Goal: Check status: Check status

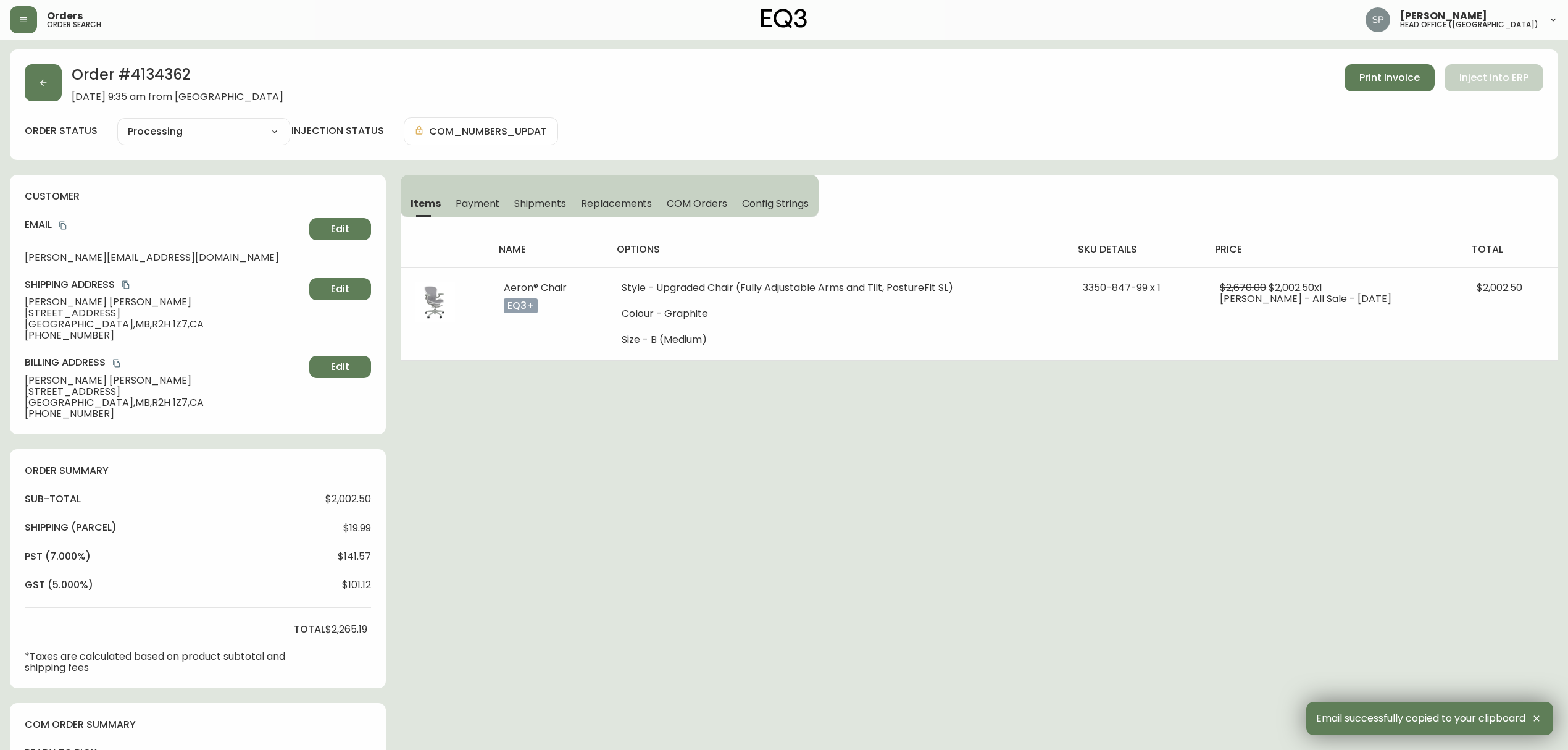
select select "PROCESSING"
click at [51, 92] on button "button" at bounding box center [43, 82] width 37 height 37
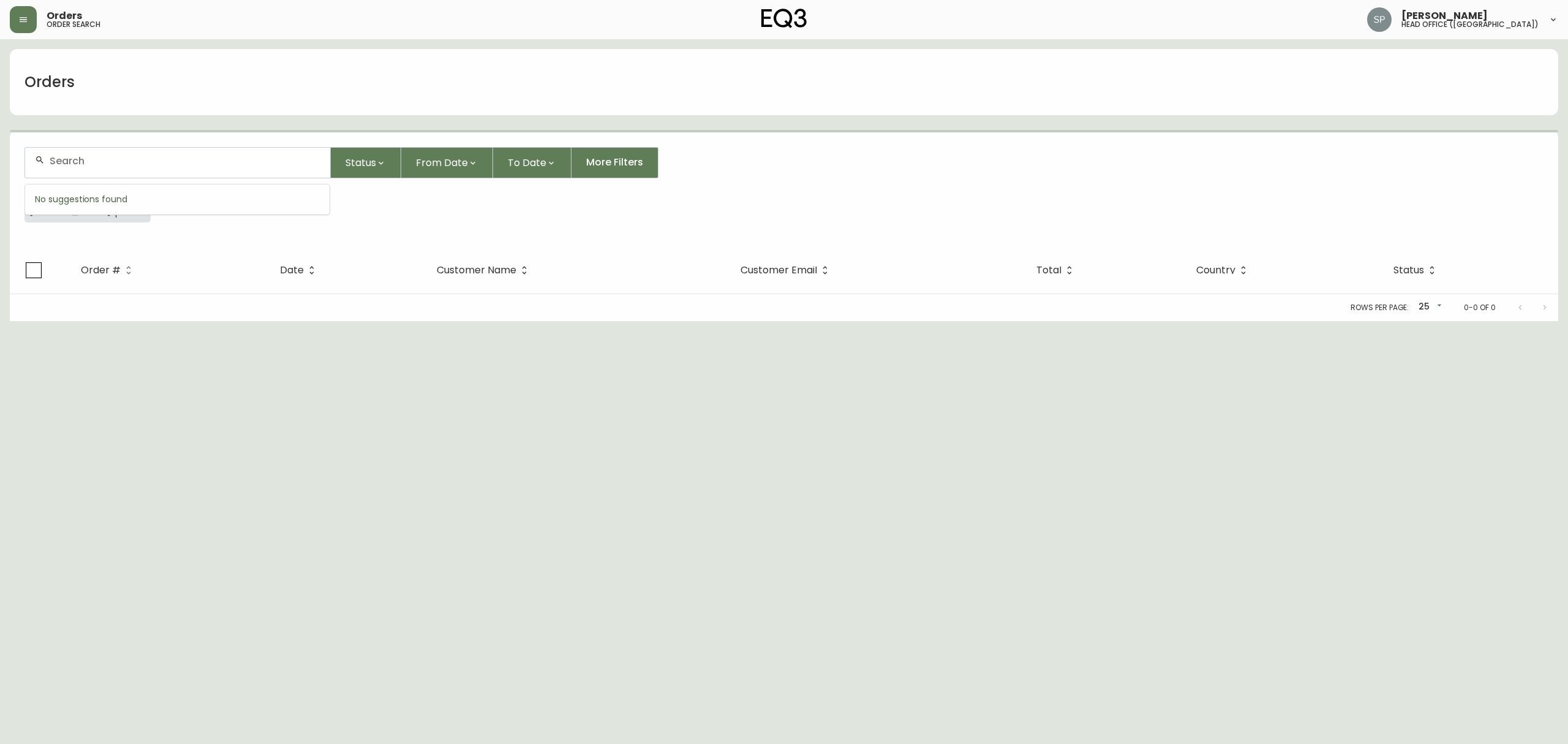
click at [113, 158] on input "text" at bounding box center [185, 161] width 270 height 12
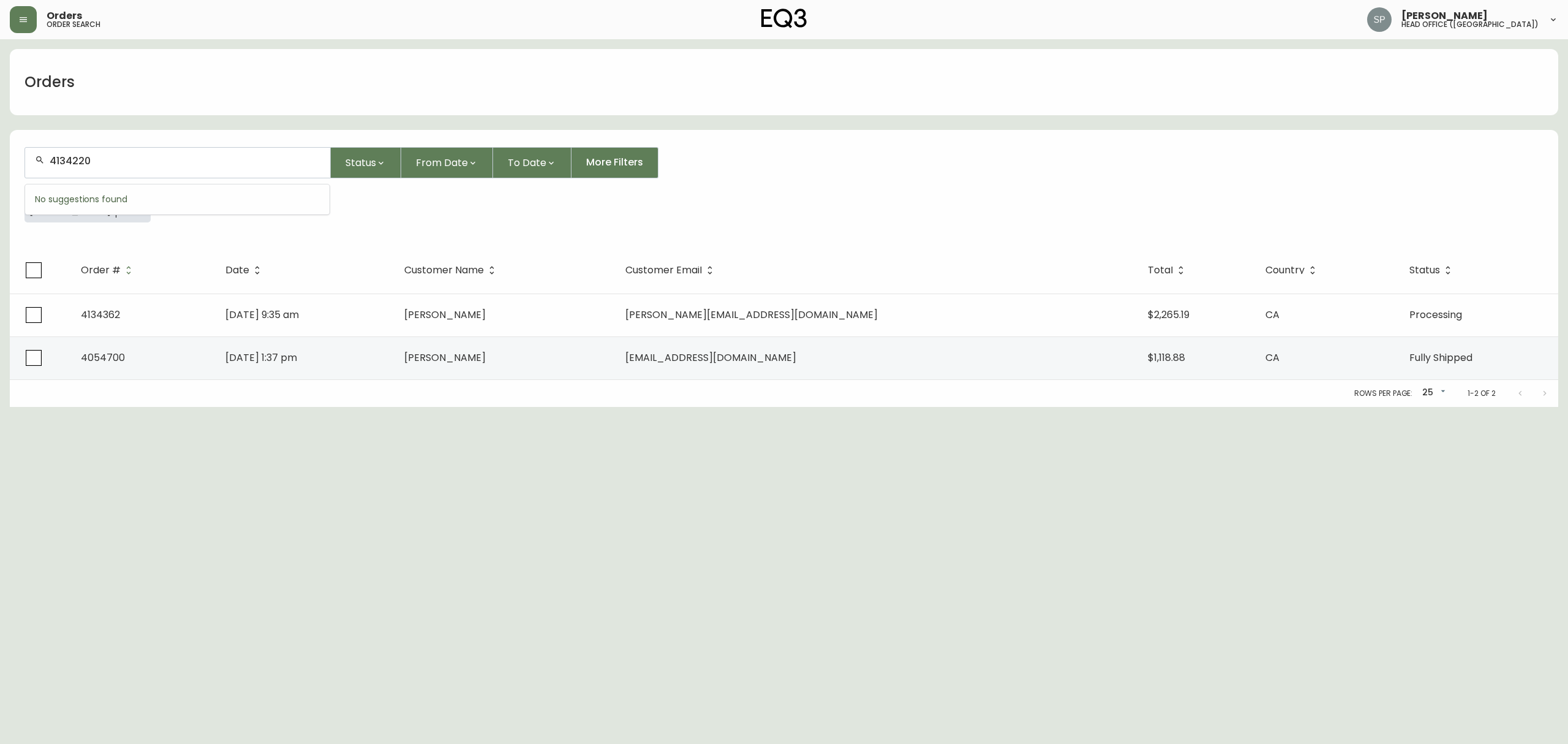
type input "4134220"
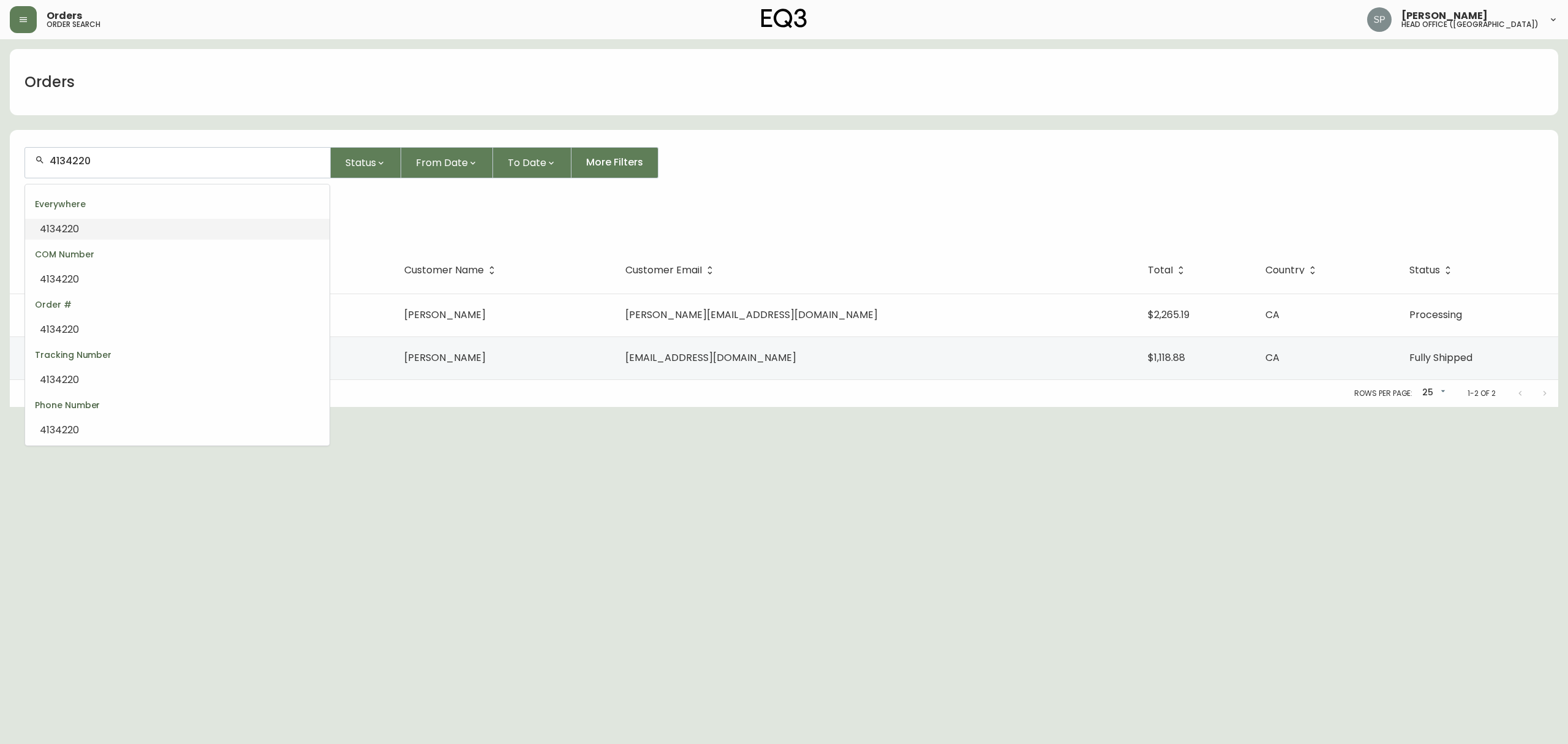
click at [87, 227] on li "4134220" at bounding box center [176, 228] width 304 height 21
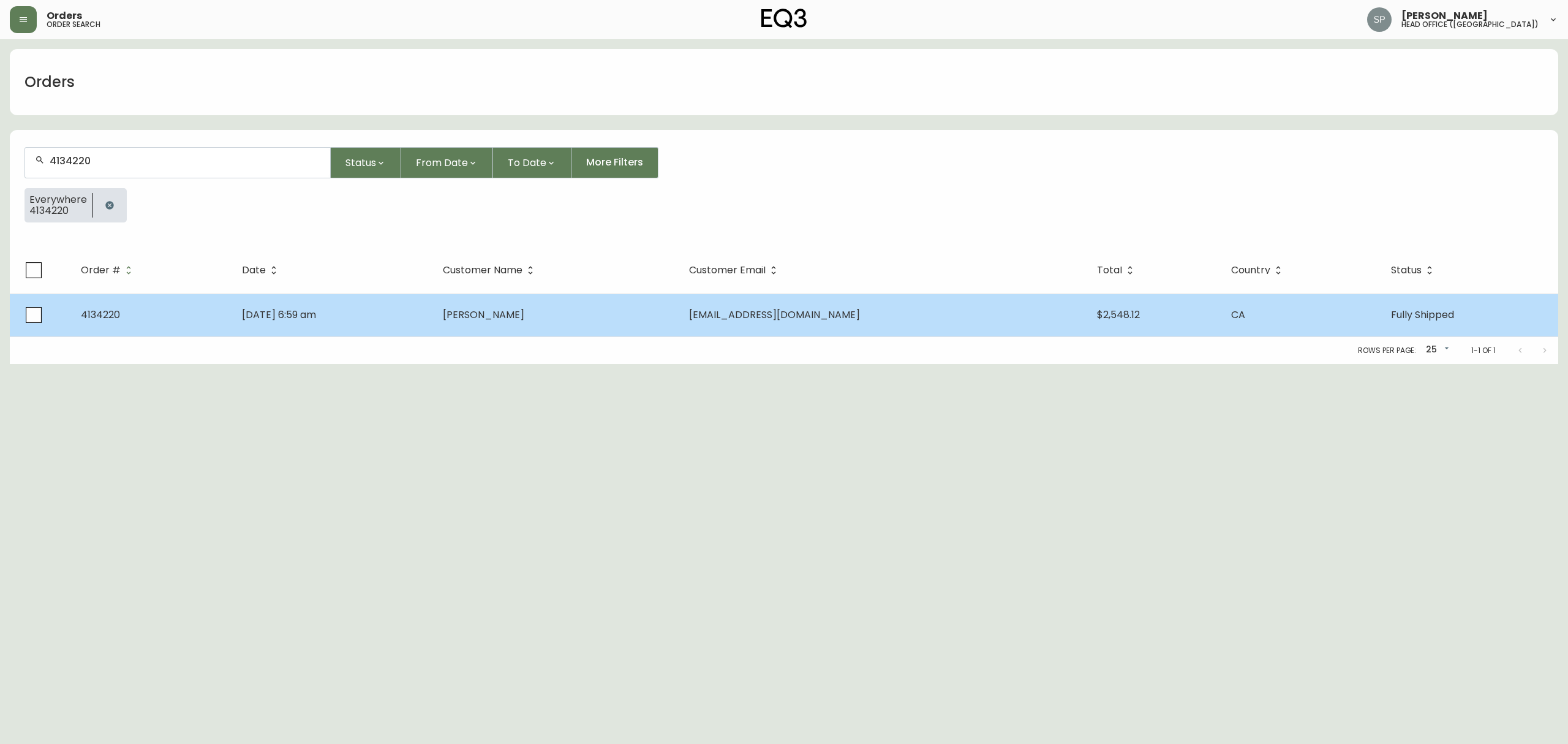
click at [406, 318] on td "[DATE] 6:59 am" at bounding box center [333, 315] width 201 height 43
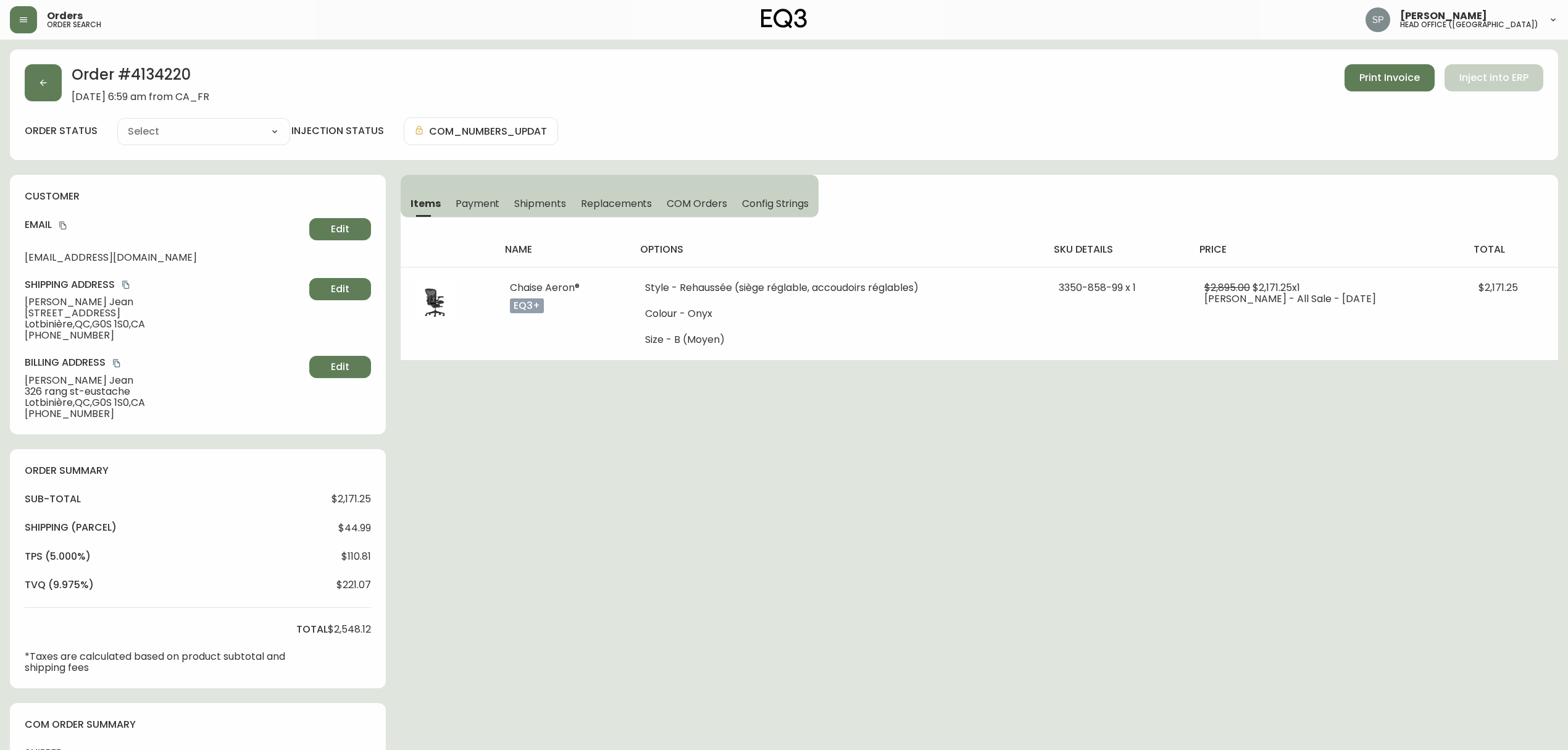
type input "Fully Shipped"
select select "FULLY_SHIPPED"
drag, startPoint x: 71, startPoint y: 303, endPoint x: 23, endPoint y: 303, distance: 48.0
click at [23, 303] on div "customer Email [EMAIL_ADDRESS][DOMAIN_NAME] Edit Shipping Address [PERSON_NAME]…" at bounding box center [198, 304] width 376 height 259
copy span "[PERSON_NAME]"
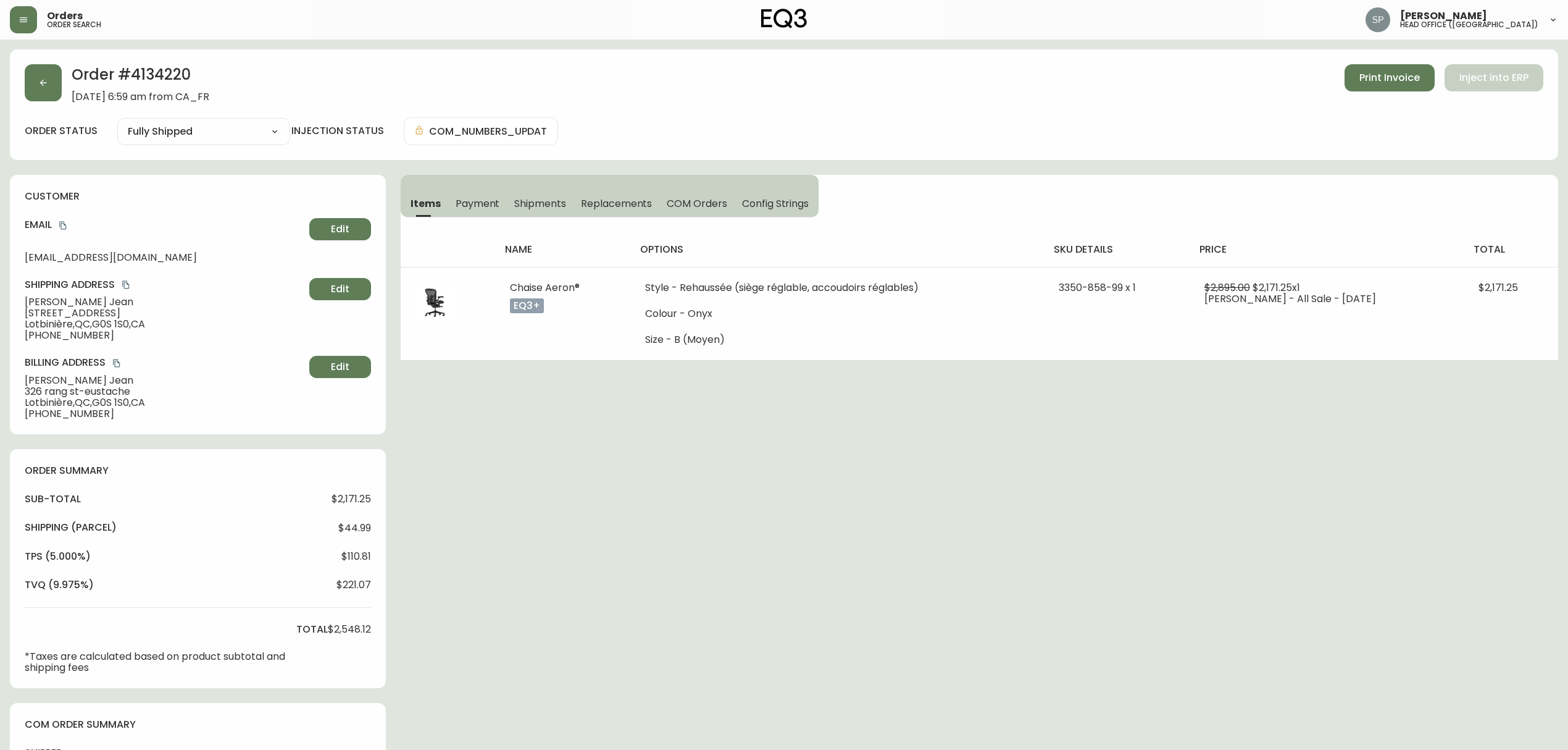
click at [63, 233] on div "Email [EMAIL_ADDRESS][DOMAIN_NAME] Edit" at bounding box center [198, 239] width 347 height 44
click at [62, 225] on icon "copy" at bounding box center [63, 225] width 8 height 8
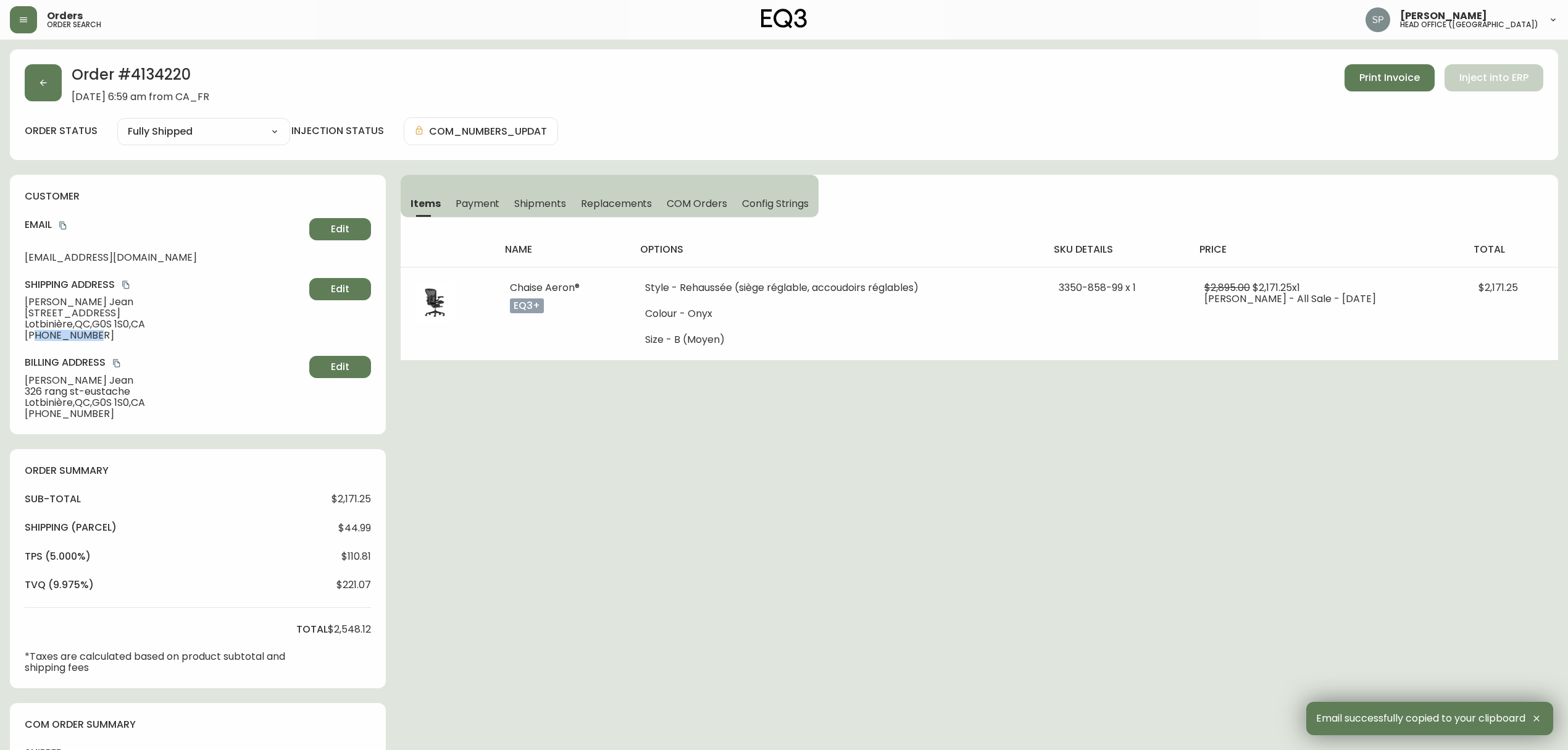
drag, startPoint x: 100, startPoint y: 339, endPoint x: 35, endPoint y: 343, distance: 65.1
click at [35, 343] on div "customer Email [EMAIL_ADDRESS][DOMAIN_NAME] Edit Shipping Address [PERSON_NAME]…" at bounding box center [198, 304] width 376 height 259
copy span "4182540743"
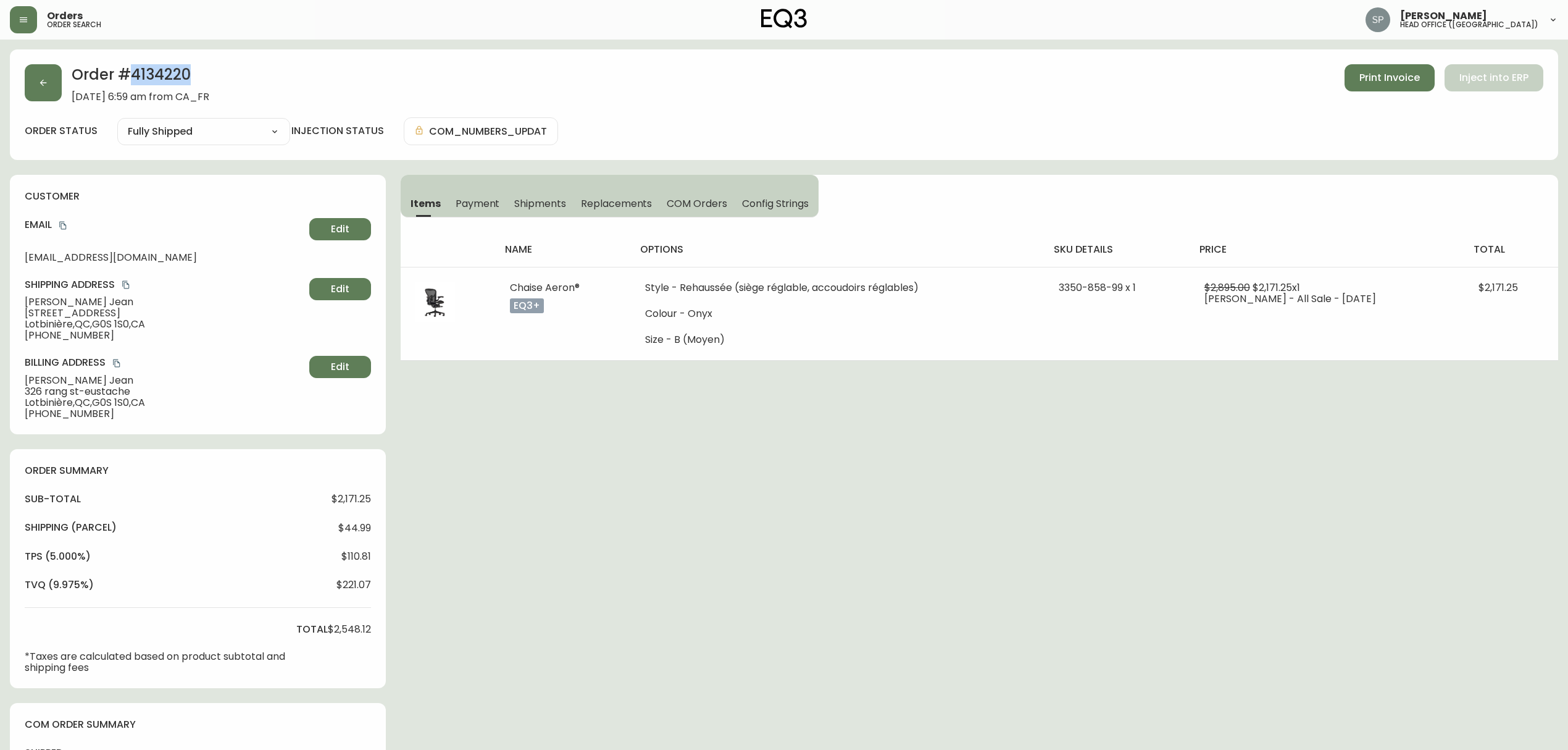
drag, startPoint x: 168, startPoint y: 79, endPoint x: 133, endPoint y: 79, distance: 35.0
click at [133, 79] on h2 "Order # 4134220" at bounding box center [140, 77] width 138 height 27
copy h2 "4134220"
drag, startPoint x: 218, startPoint y: 214, endPoint x: 104, endPoint y: 234, distance: 115.7
click at [218, 214] on div "customer Email [EMAIL_ADDRESS][DOMAIN_NAME] Edit Shipping Address [PERSON_NAME]…" at bounding box center [198, 304] width 376 height 259
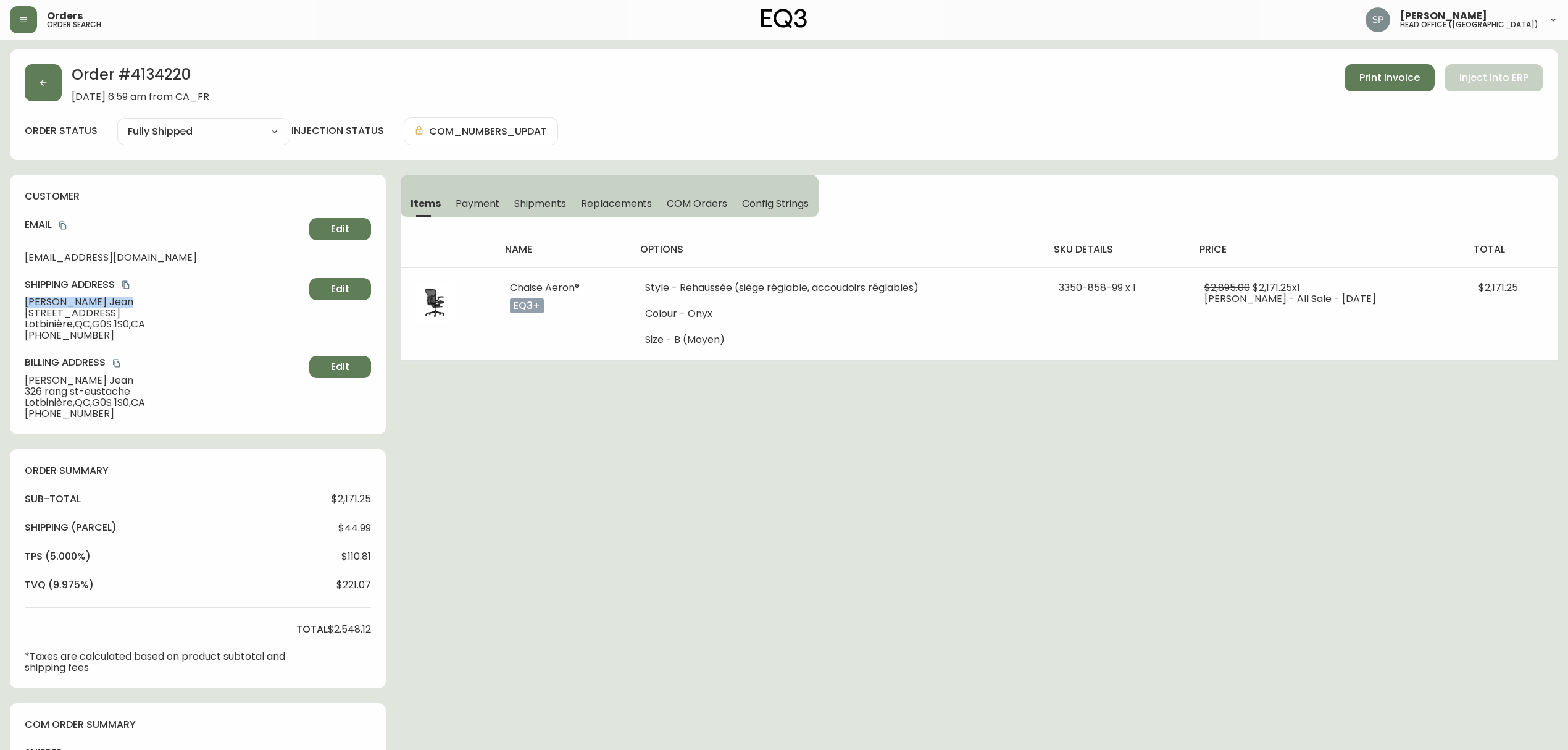
drag, startPoint x: 96, startPoint y: 303, endPoint x: 164, endPoint y: 161, distance: 157.4
click at [26, 298] on span "[PERSON_NAME]" at bounding box center [165, 302] width 280 height 11
copy span "[PERSON_NAME]"
click at [66, 224] on icon "copy" at bounding box center [63, 225] width 8 height 8
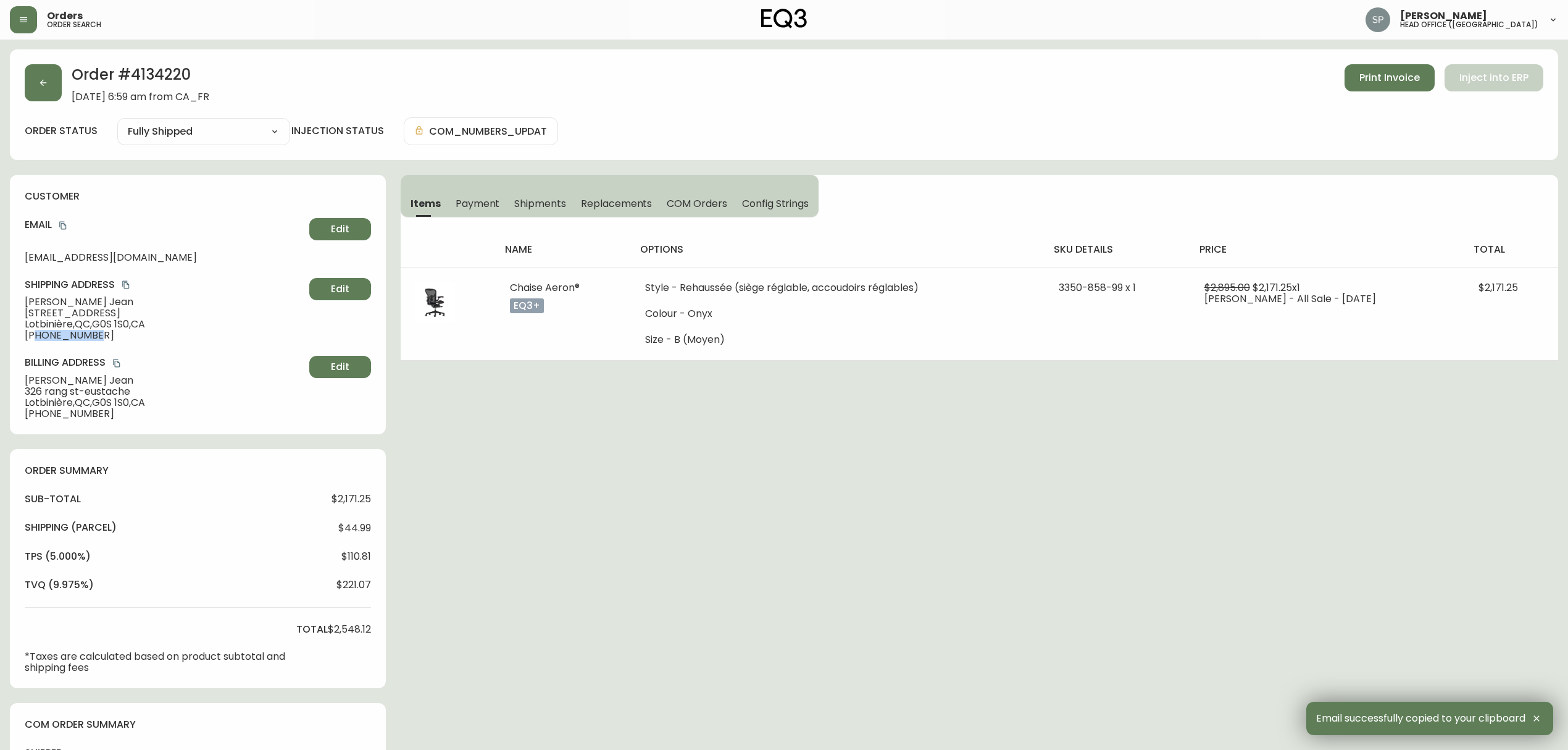
drag, startPoint x: 97, startPoint y: 339, endPoint x: 35, endPoint y: 348, distance: 62.6
click at [35, 348] on div "customer Email [EMAIL_ADDRESS][DOMAIN_NAME] Edit Shipping Address [PERSON_NAME]…" at bounding box center [198, 304] width 376 height 259
copy span "4182540743"
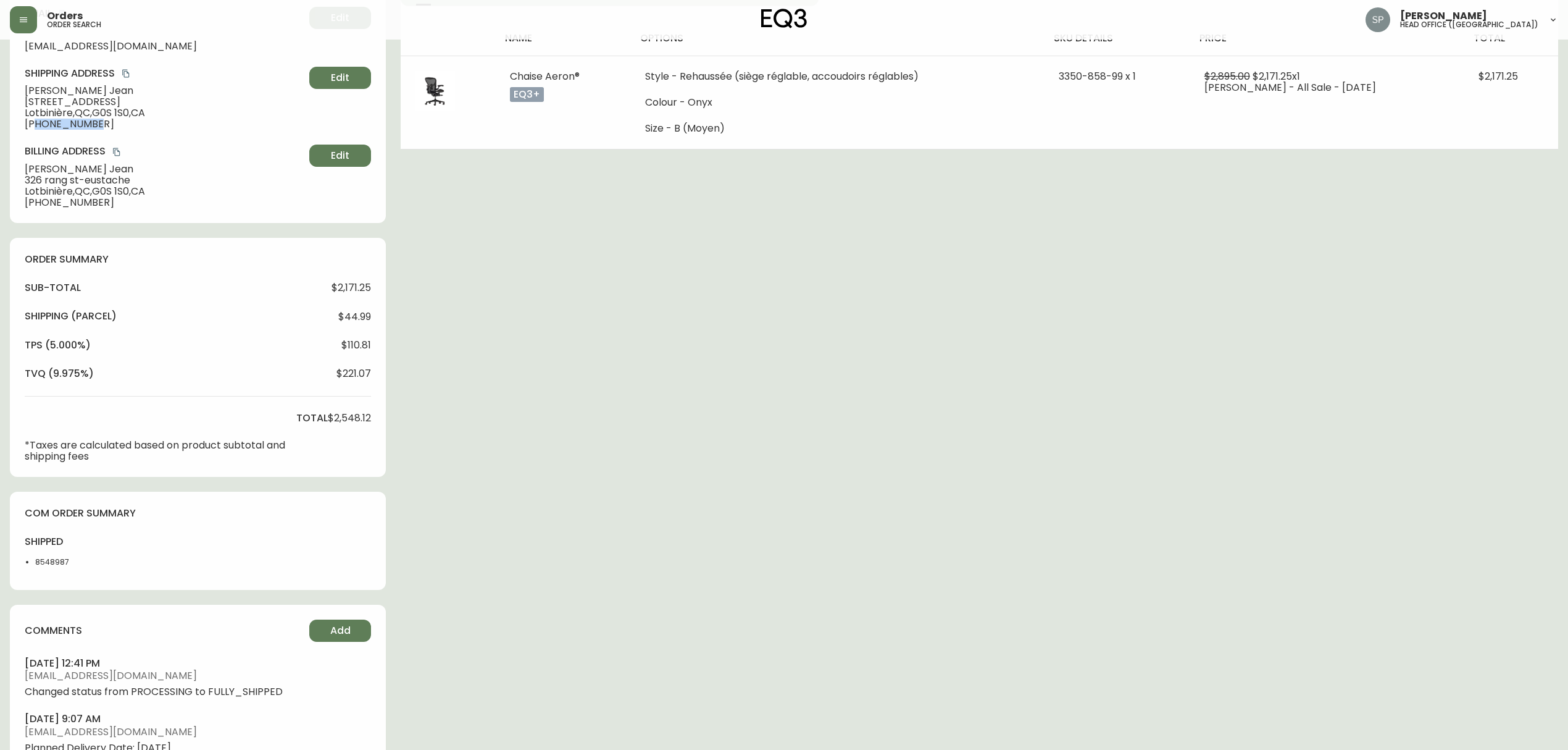
scroll to position [247, 0]
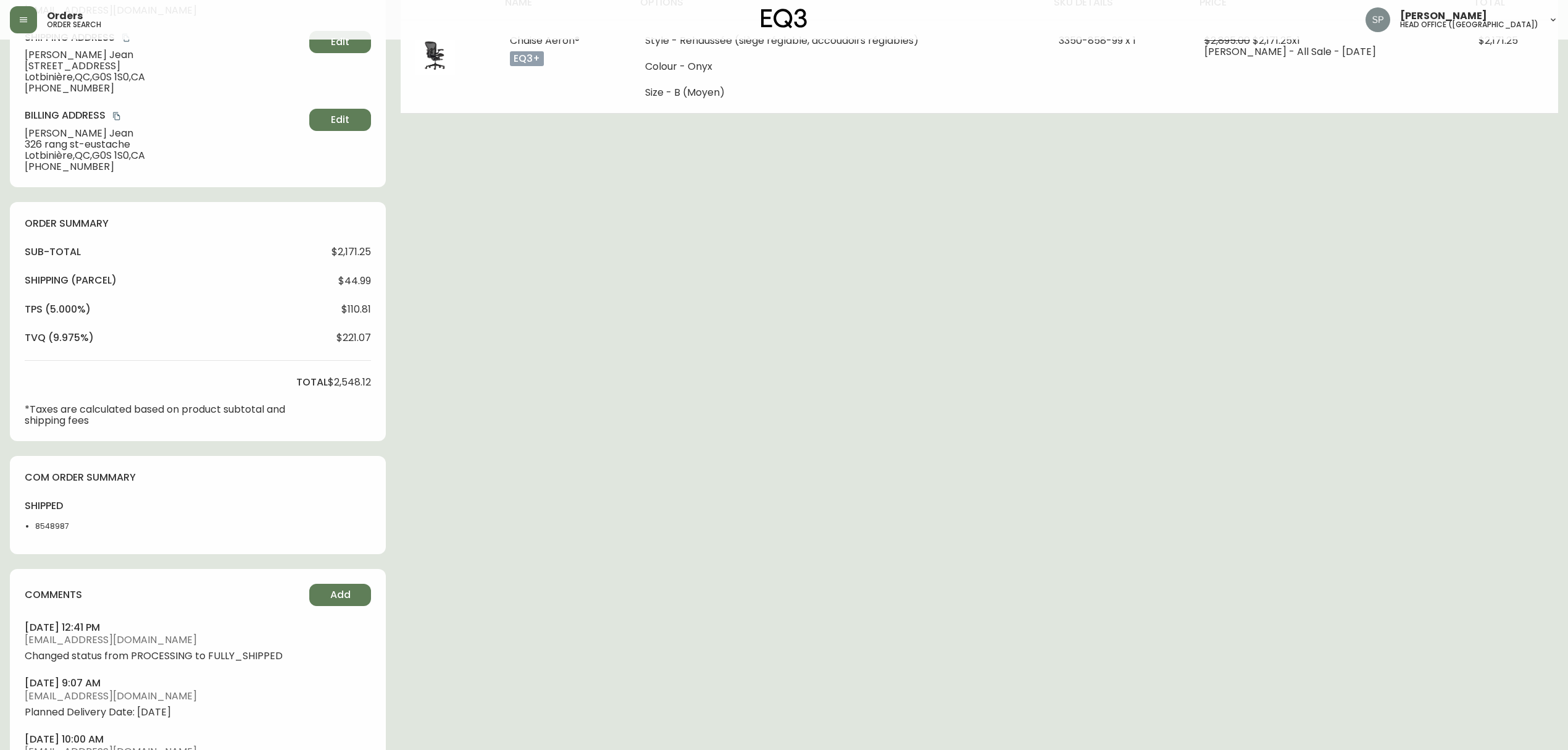
click at [52, 527] on li "8548987" at bounding box center [67, 525] width 65 height 11
copy li "8548987"
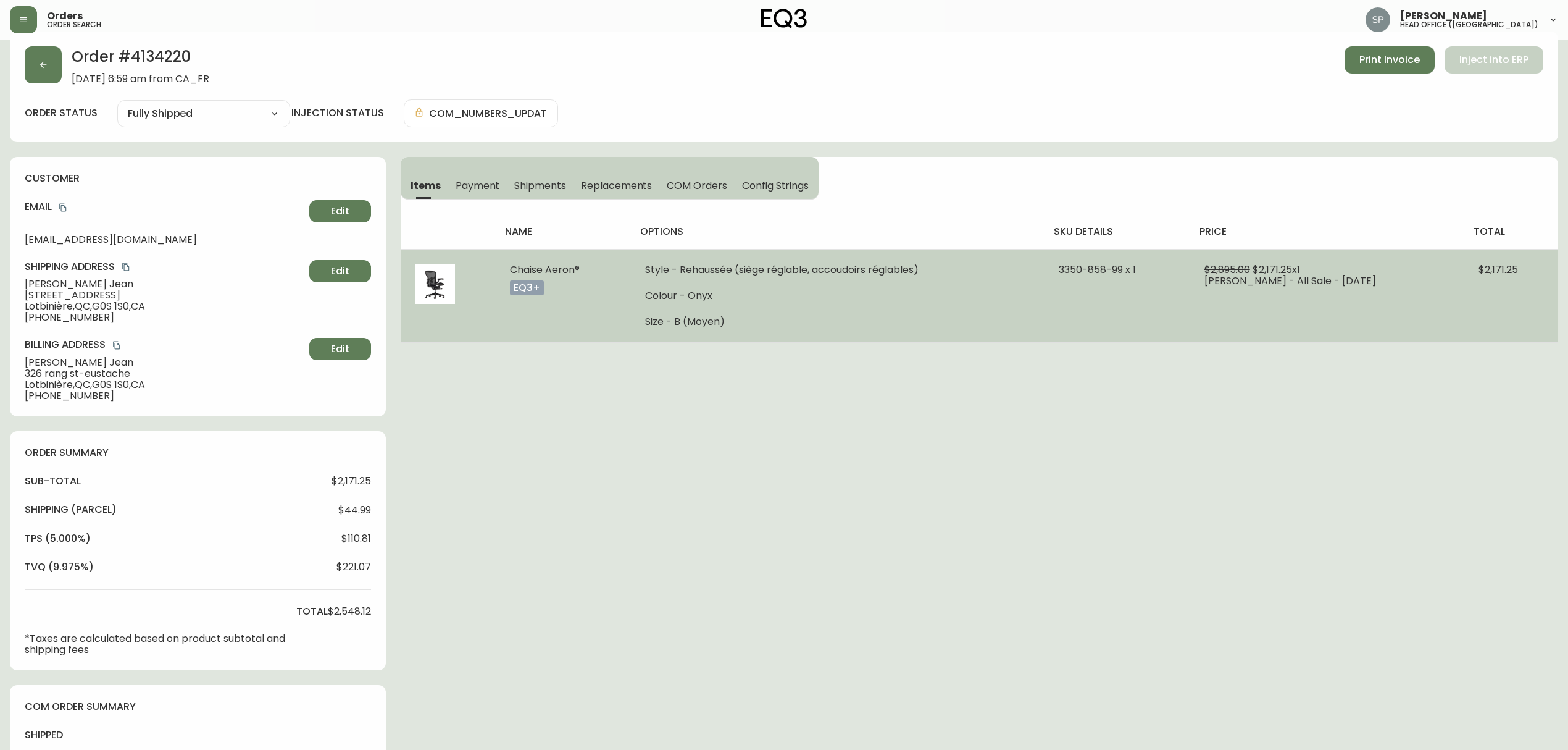
scroll to position [0, 0]
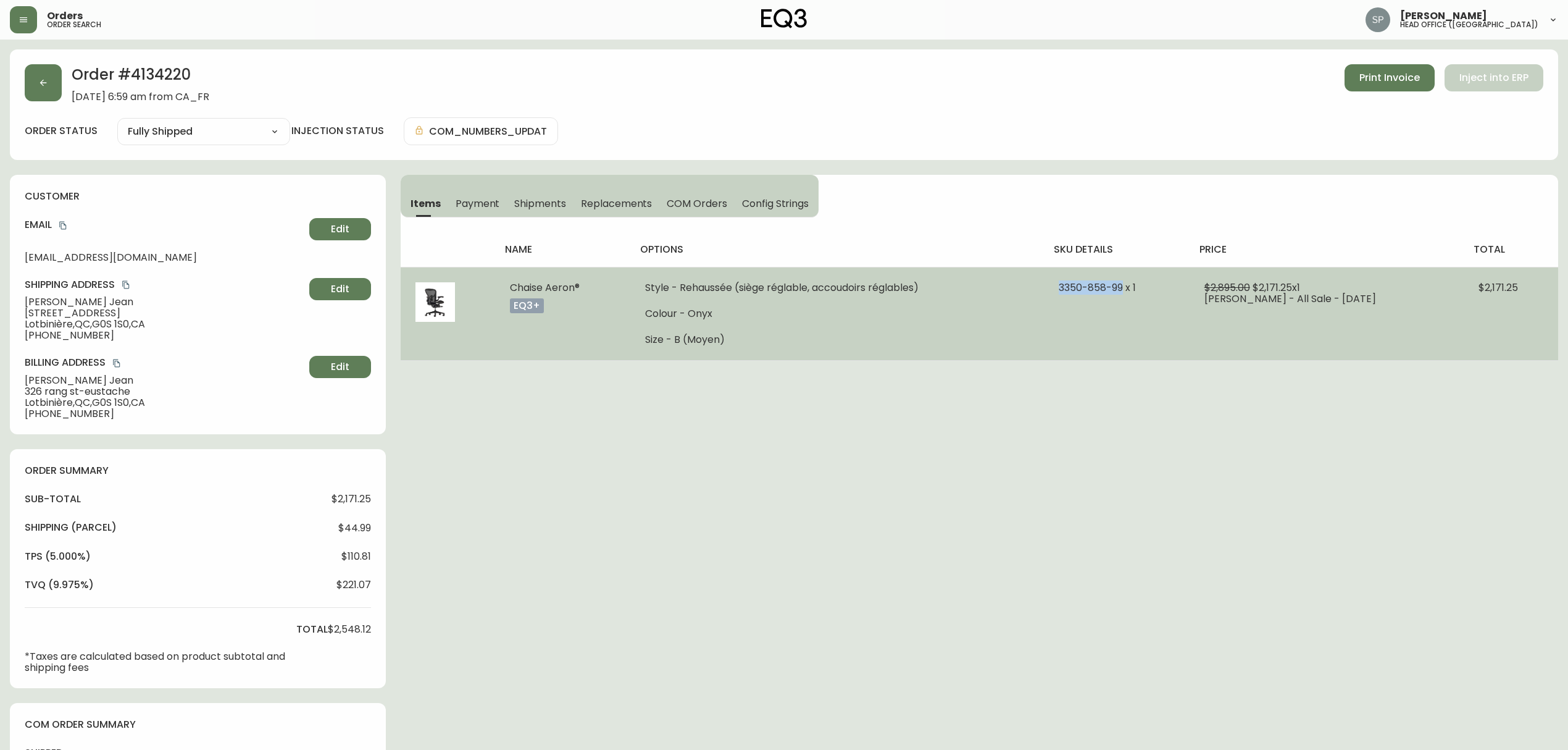
drag, startPoint x: 1063, startPoint y: 288, endPoint x: 1053, endPoint y: 273, distance: 18.0
click at [1131, 293] on td "3350-858-99 x 1" at bounding box center [1116, 313] width 145 height 93
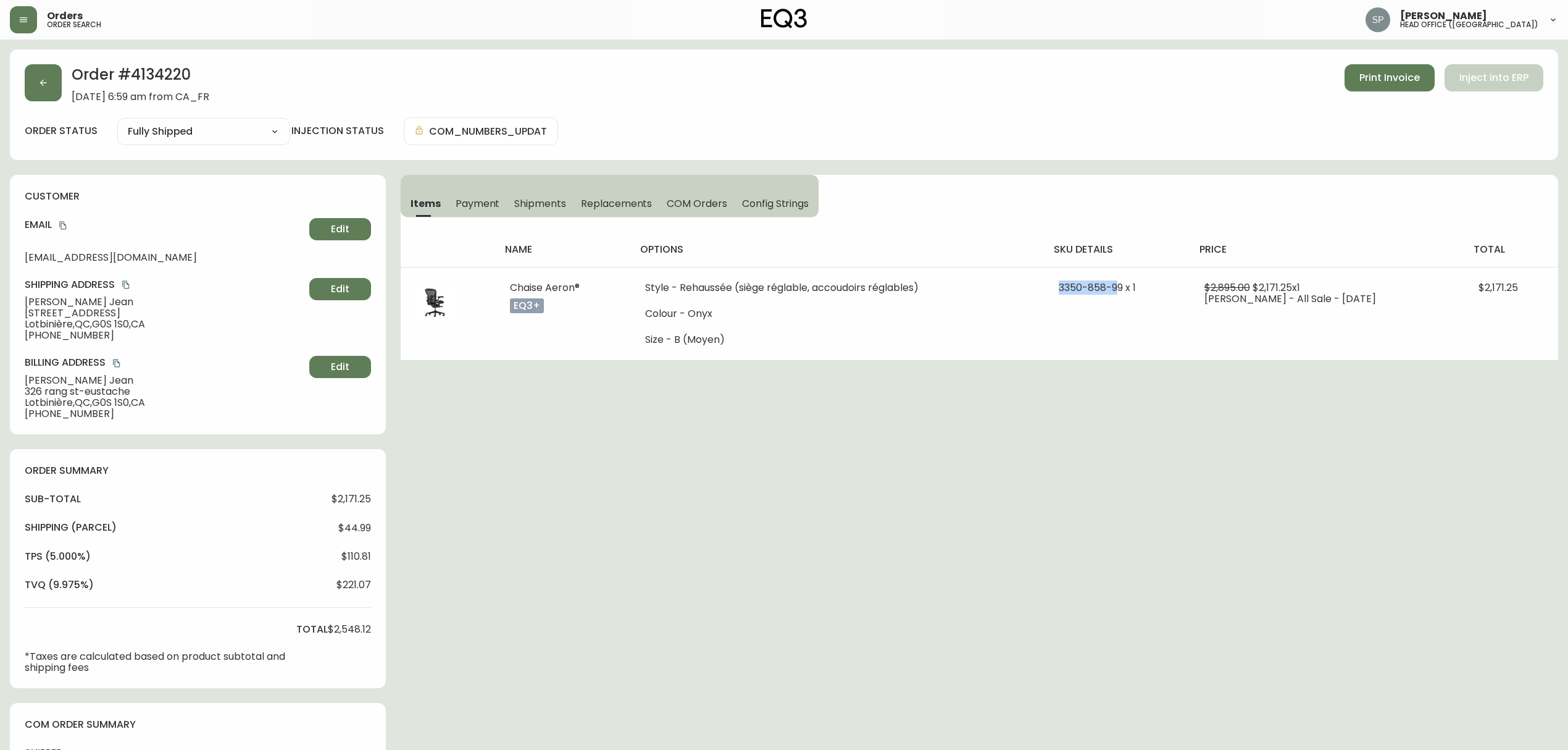
copy span "[PHONE_NUMBER]"
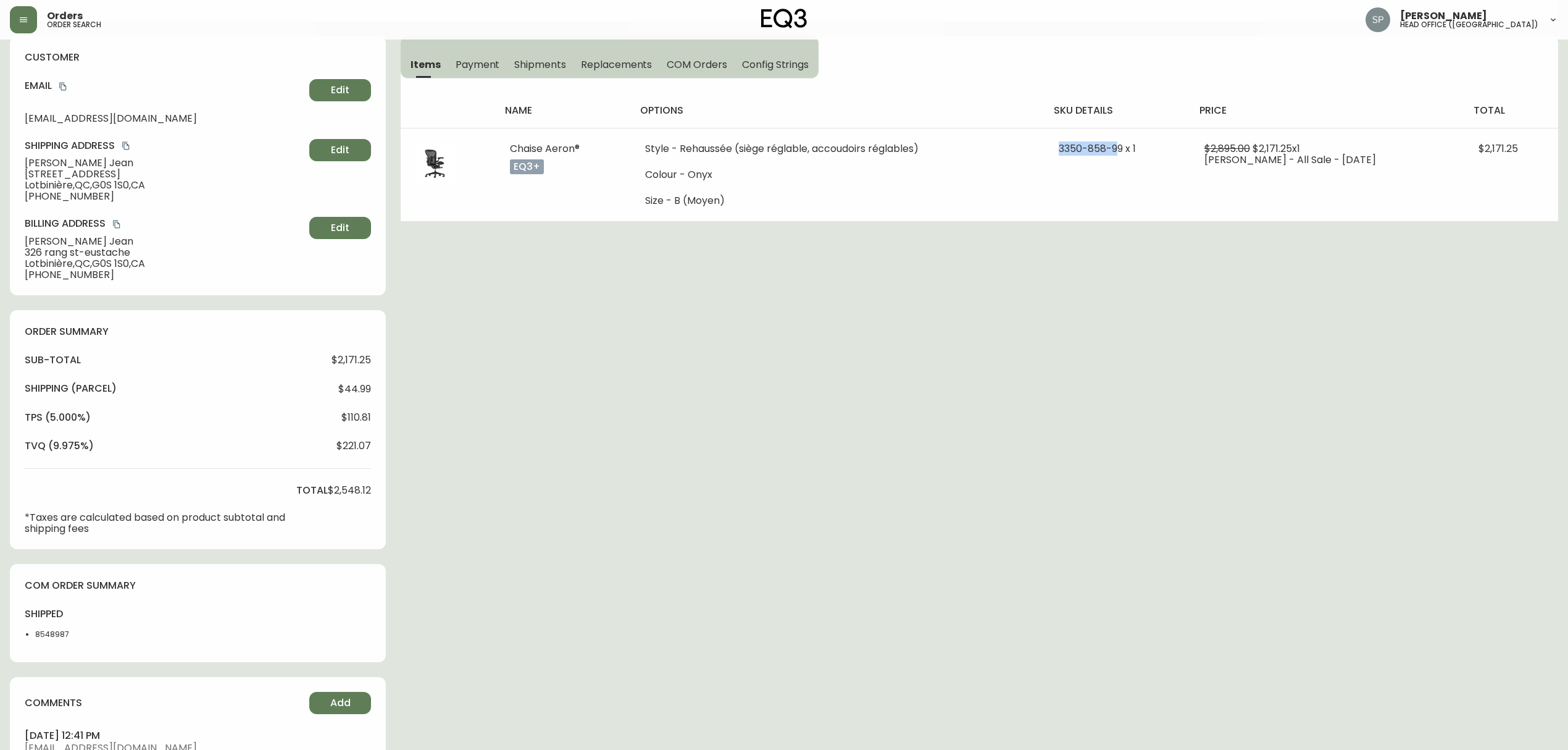
scroll to position [412, 0]
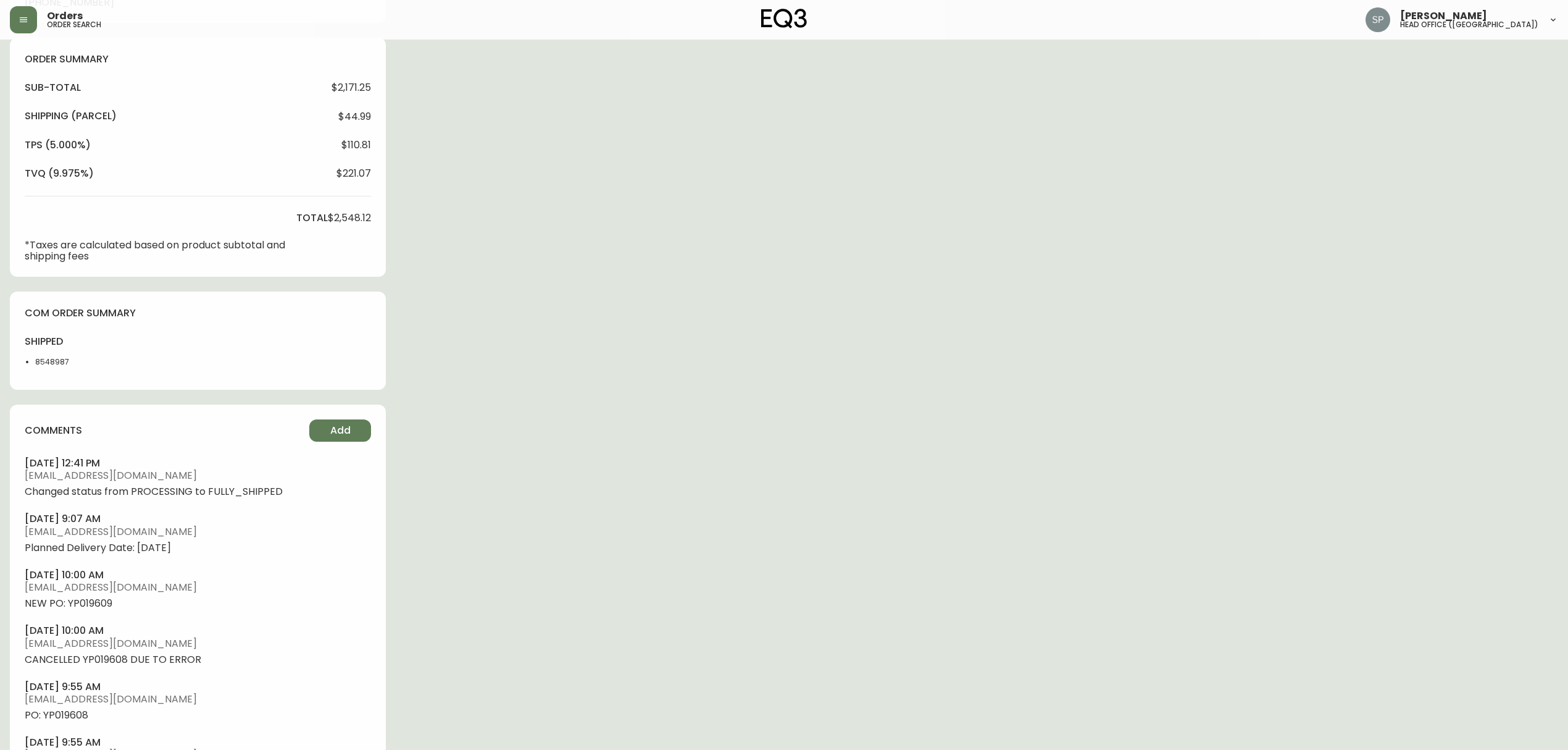
click at [95, 605] on span "NEW PO: YP019609" at bounding box center [198, 603] width 347 height 11
copy span "YP019609"
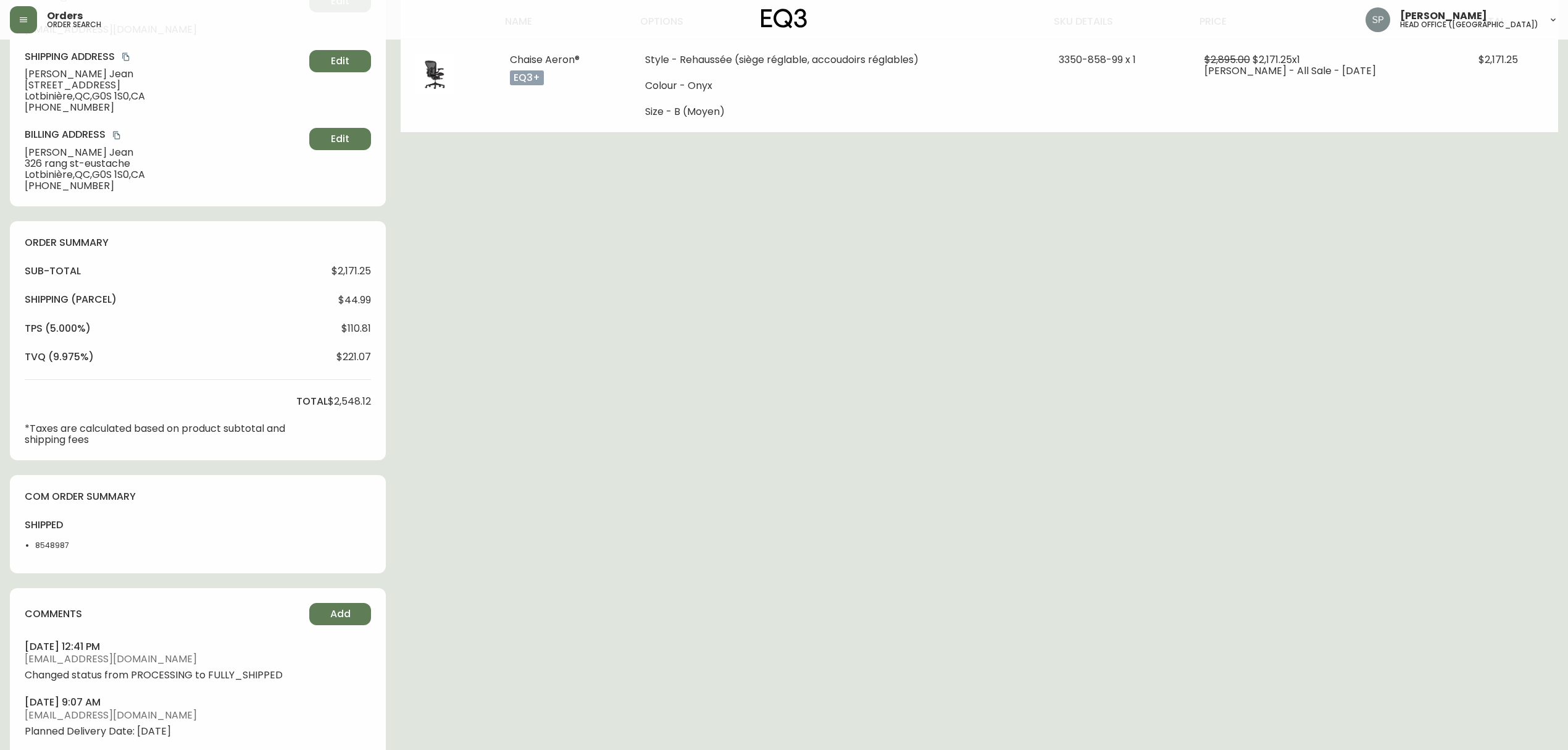
scroll to position [0, 0]
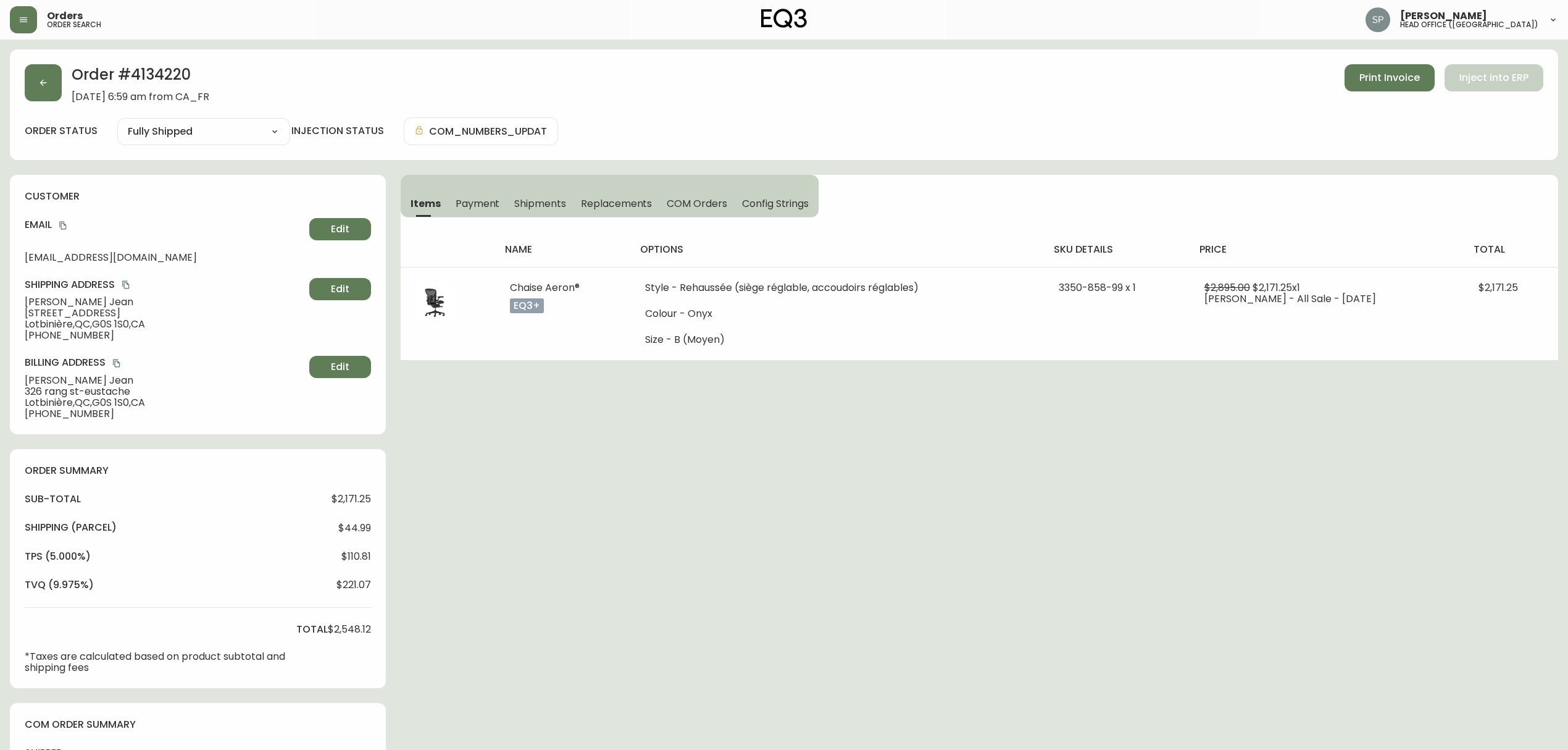
click at [66, 228] on icon "copy" at bounding box center [62, 226] width 7 height 8
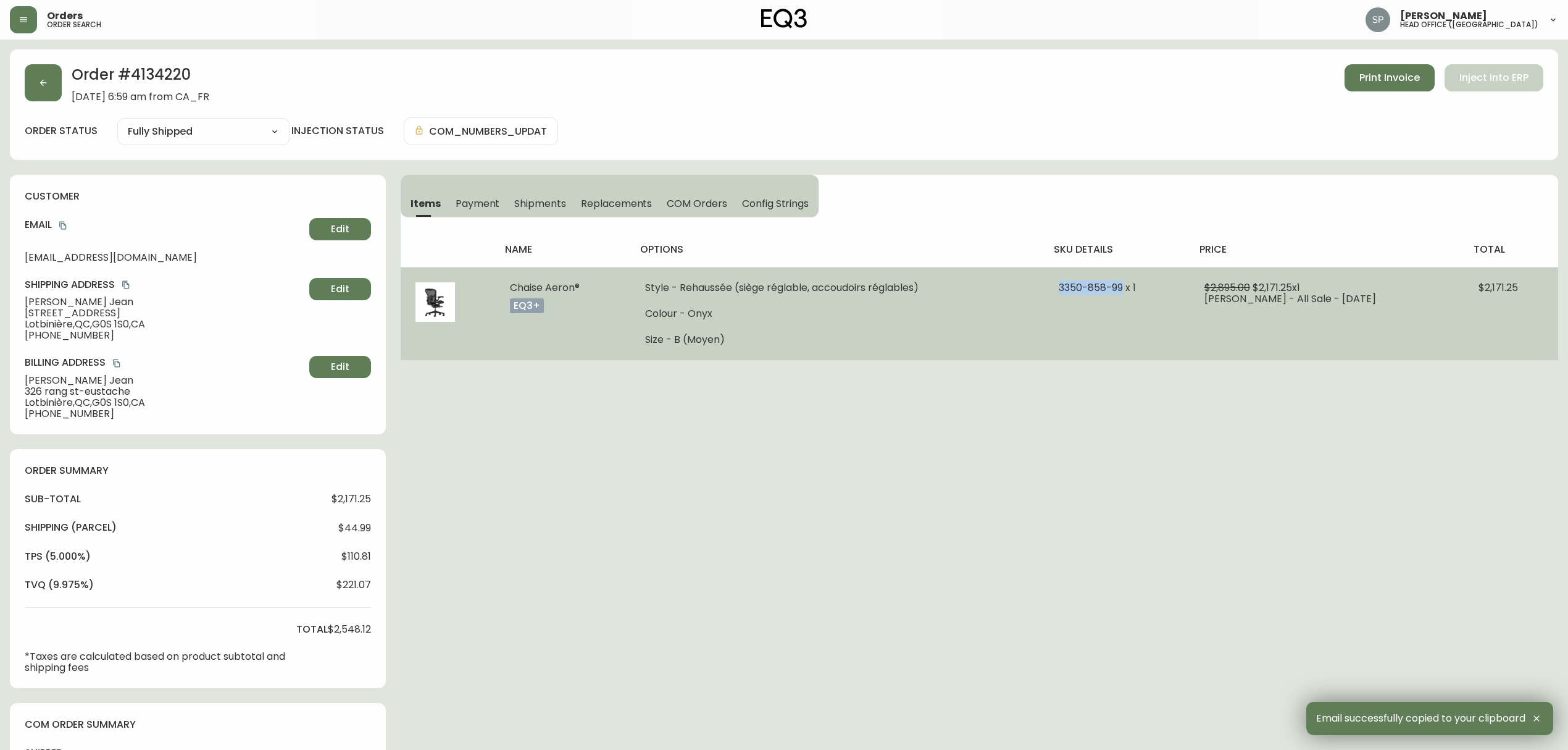
drag, startPoint x: 1080, startPoint y: 289, endPoint x: 1136, endPoint y: 287, distance: 56.0
click at [1136, 287] on span "3350-858-99 x 1" at bounding box center [1097, 287] width 77 height 14
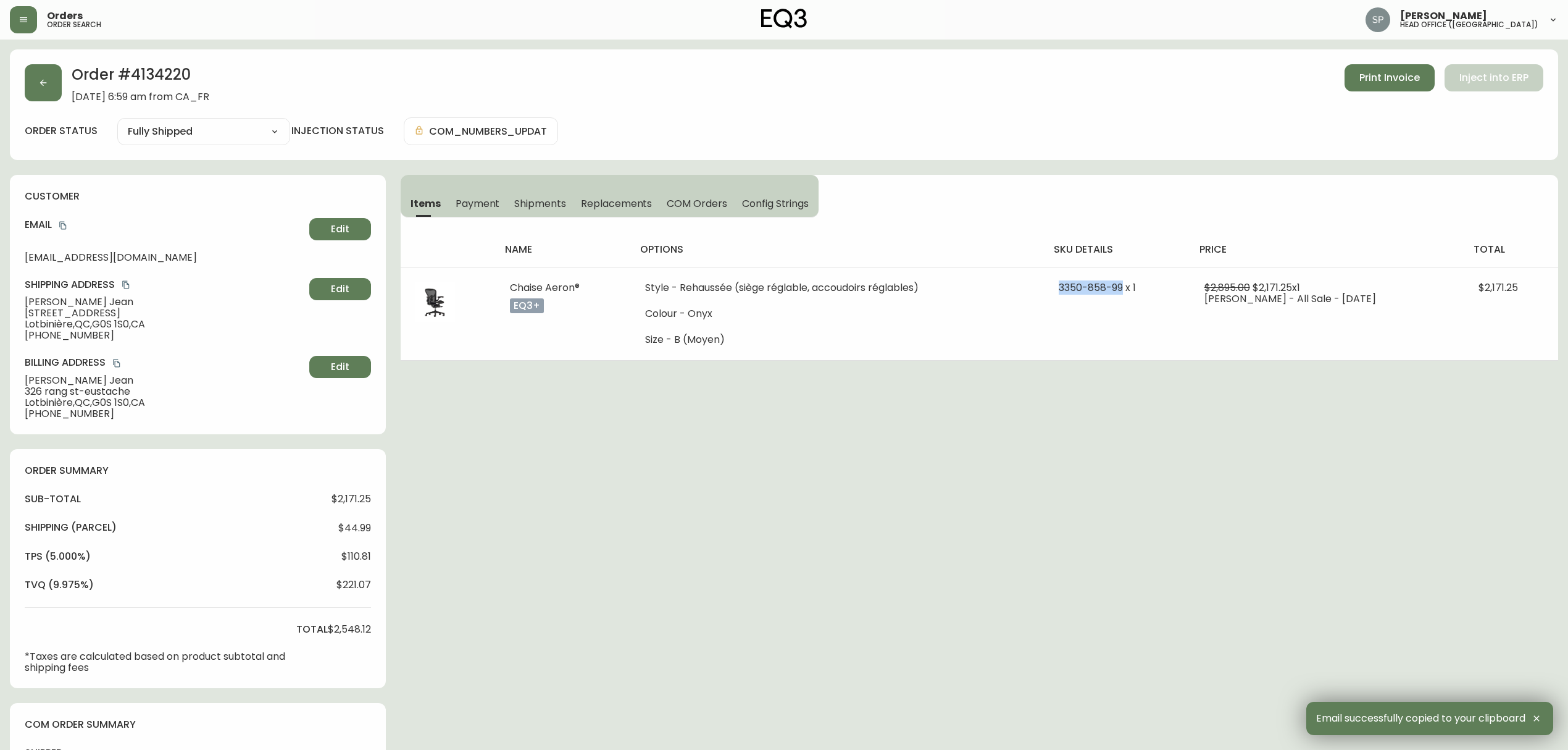
copy span "[PHONE_NUMBER]"
